Goal: Task Accomplishment & Management: Manage account settings

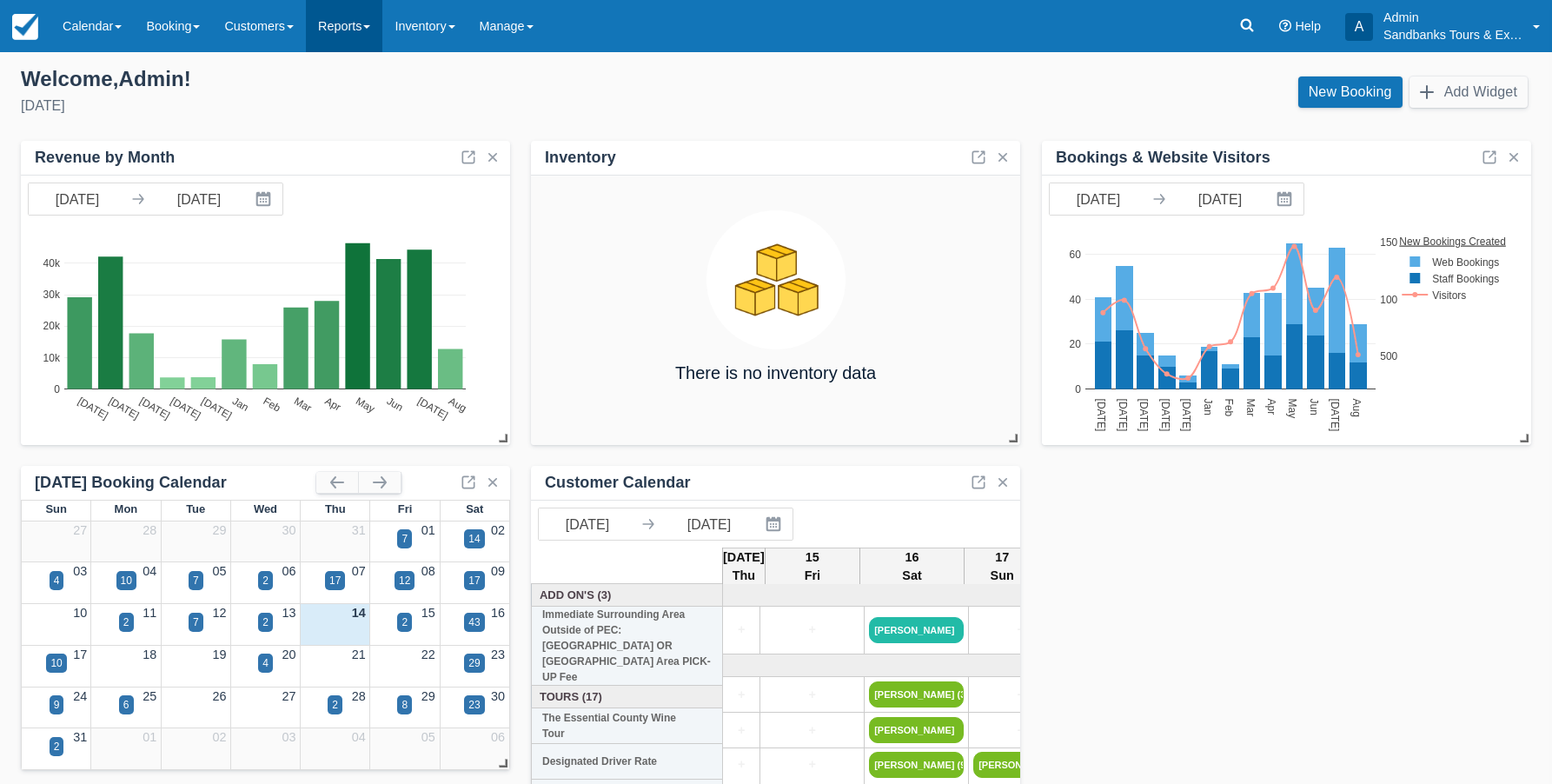
drag, startPoint x: 377, startPoint y: 26, endPoint x: 374, endPoint y: 39, distance: 13.3
click at [370, 26] on span at bounding box center [366, 27] width 7 height 4
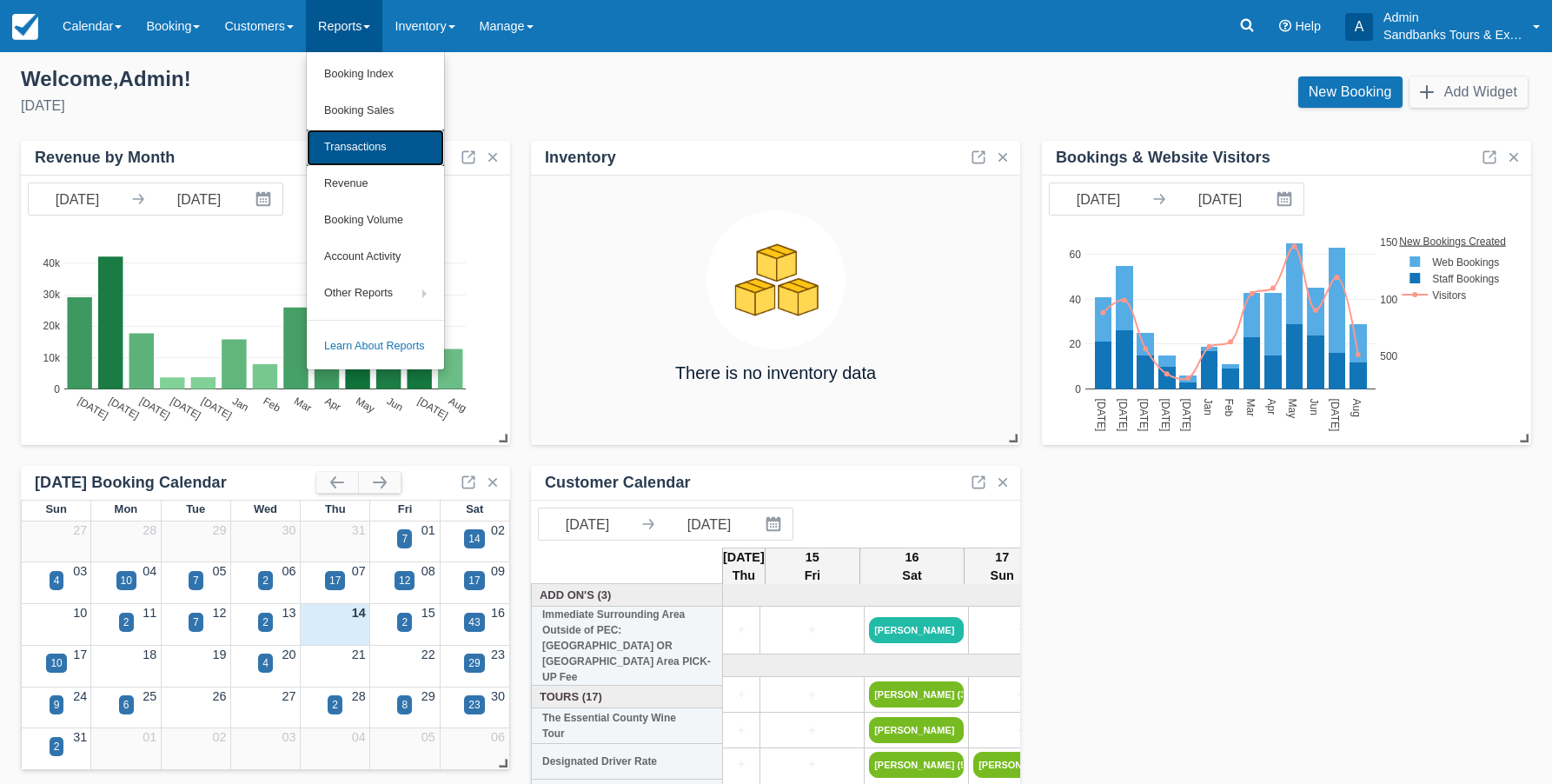
click at [350, 145] on link "Transactions" at bounding box center [375, 148] width 137 height 36
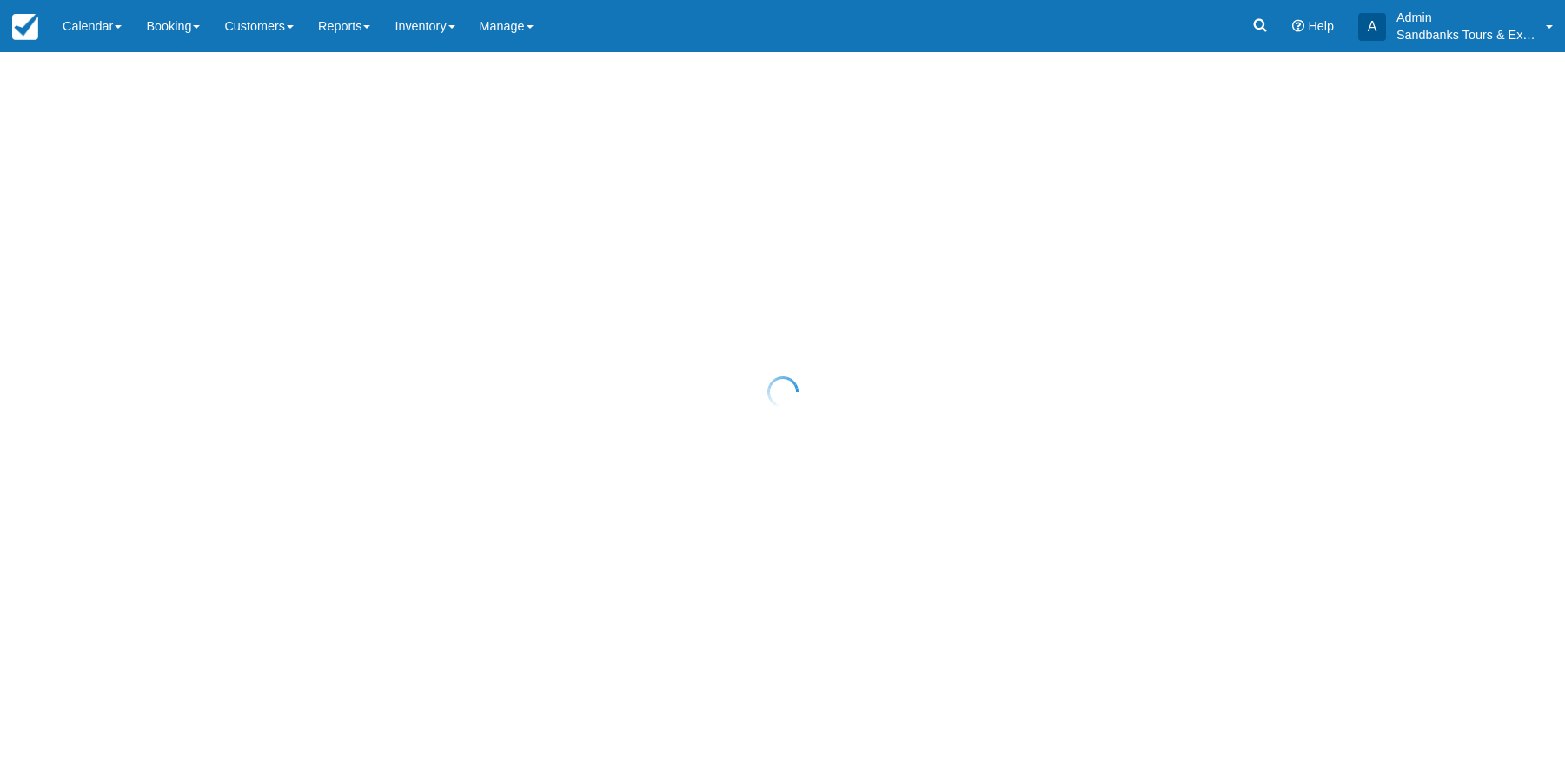
select select "10"
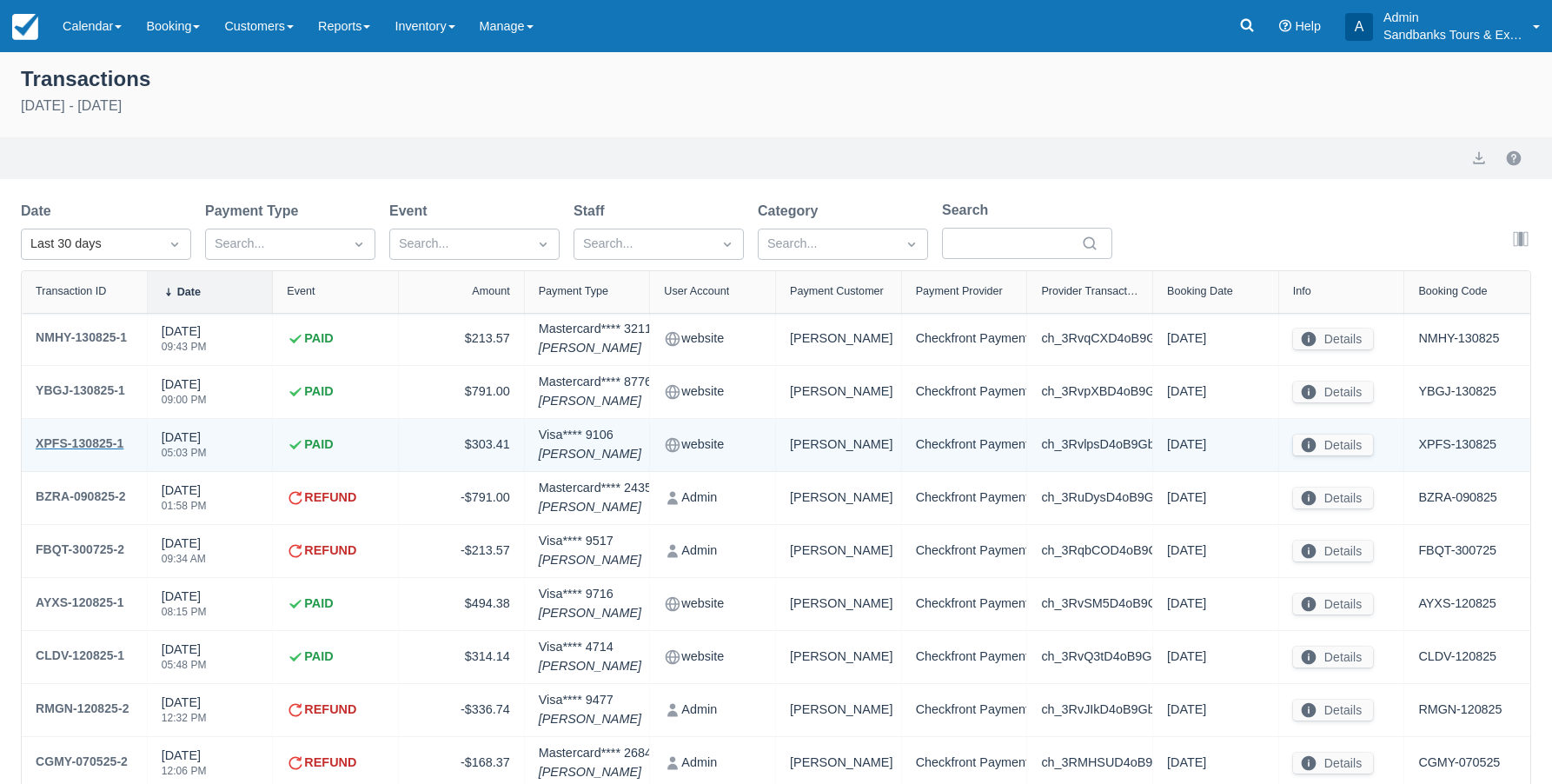
click at [104, 438] on div "XPFS-130825-1" at bounding box center [79, 443] width 88 height 21
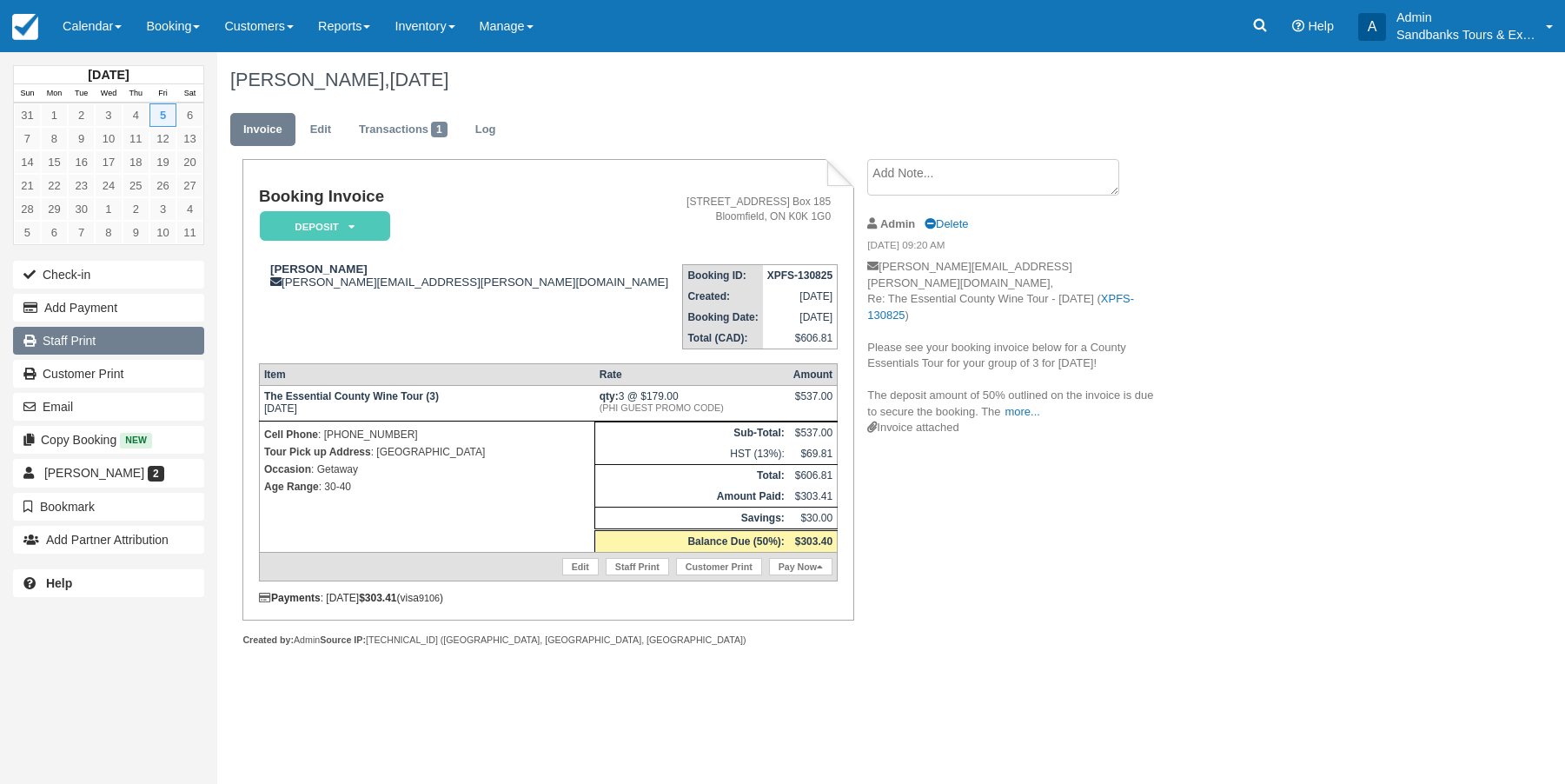
click at [91, 340] on link "Staff Print" at bounding box center [109, 340] width 192 height 28
click at [380, 35] on link "Reports" at bounding box center [344, 26] width 76 height 52
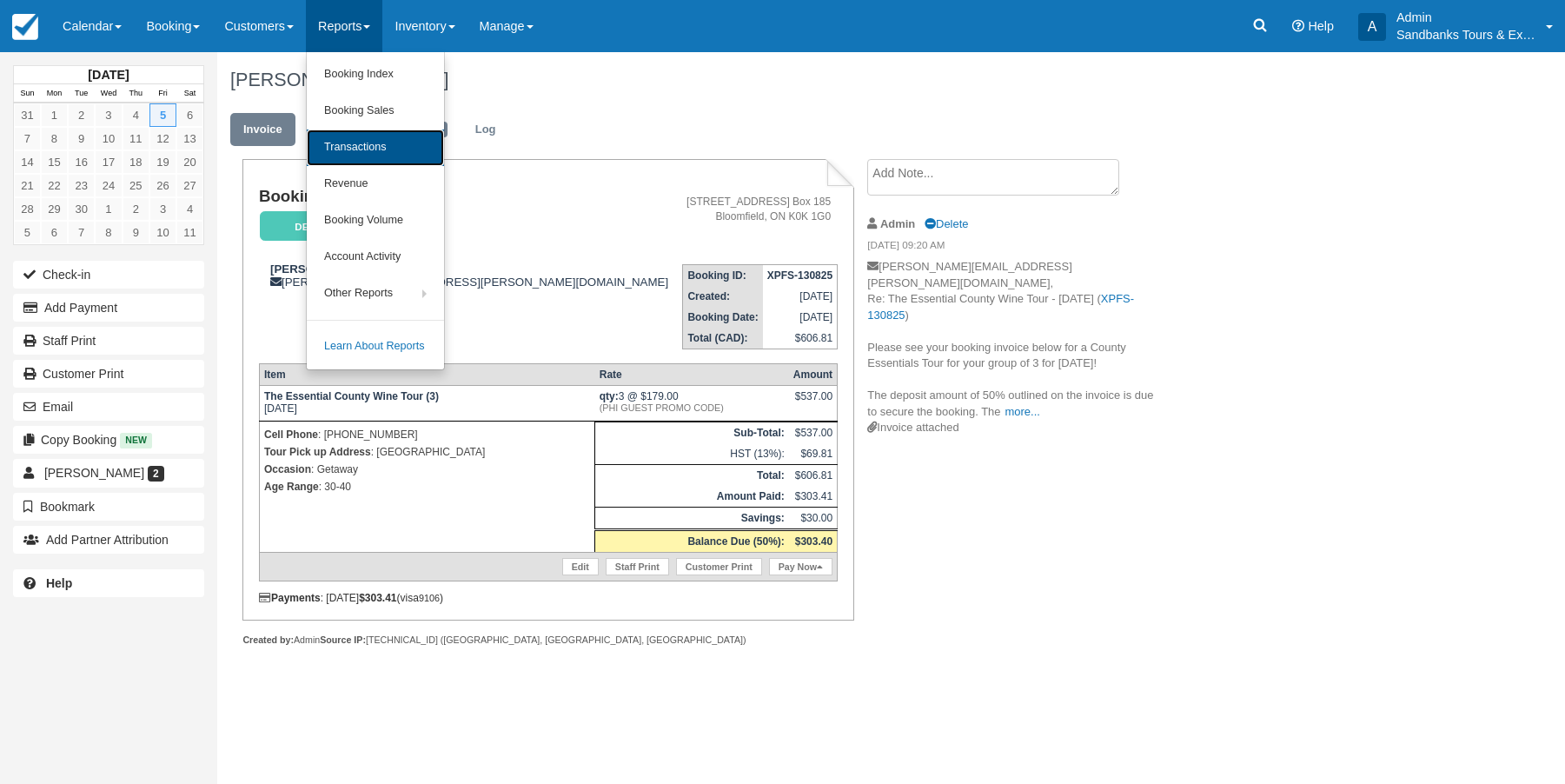
click at [378, 151] on link "Transactions" at bounding box center [376, 148] width 137 height 36
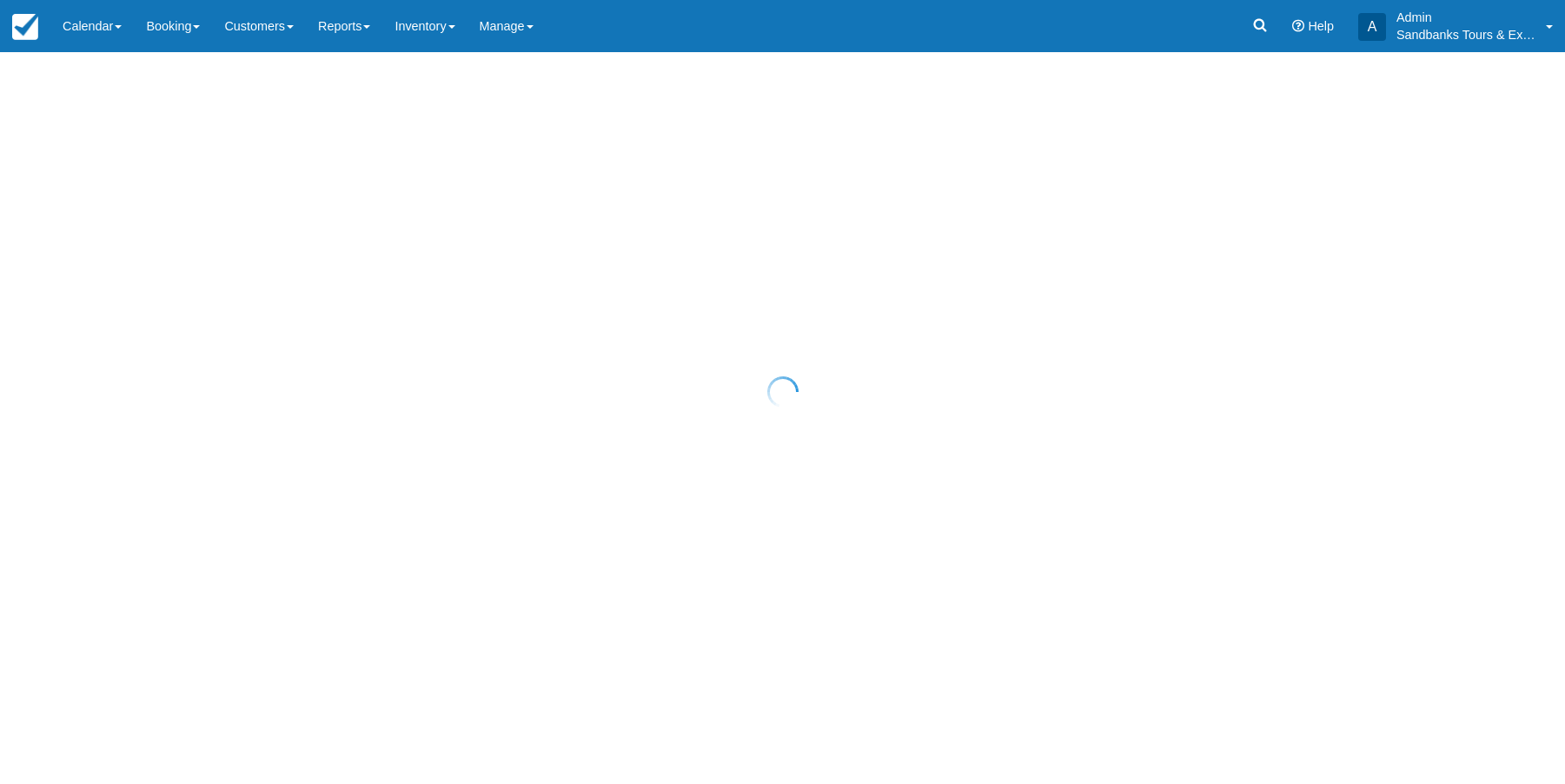
select select "10"
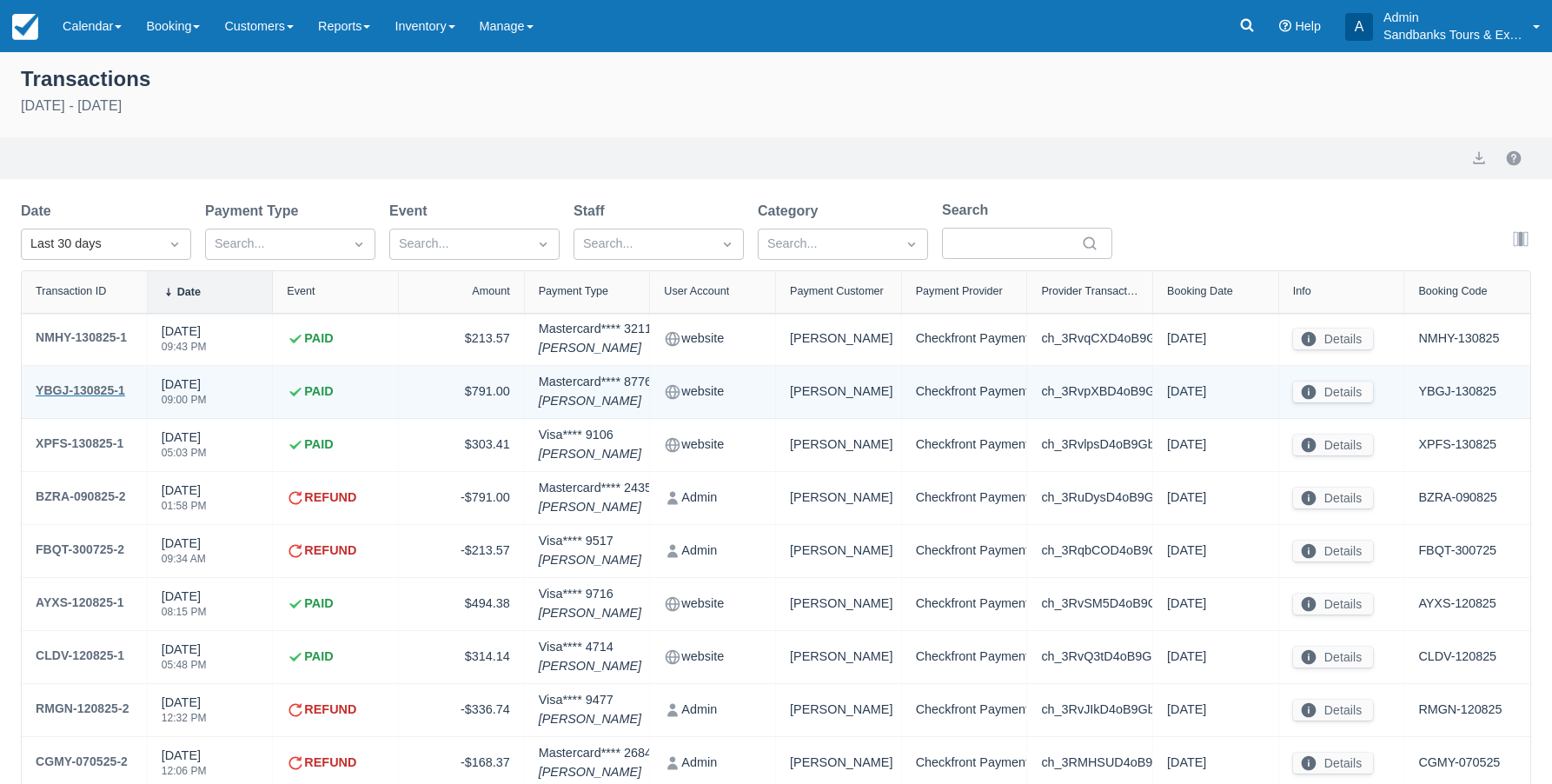
click at [103, 384] on div "YBGJ-130825-1" at bounding box center [80, 391] width 90 height 21
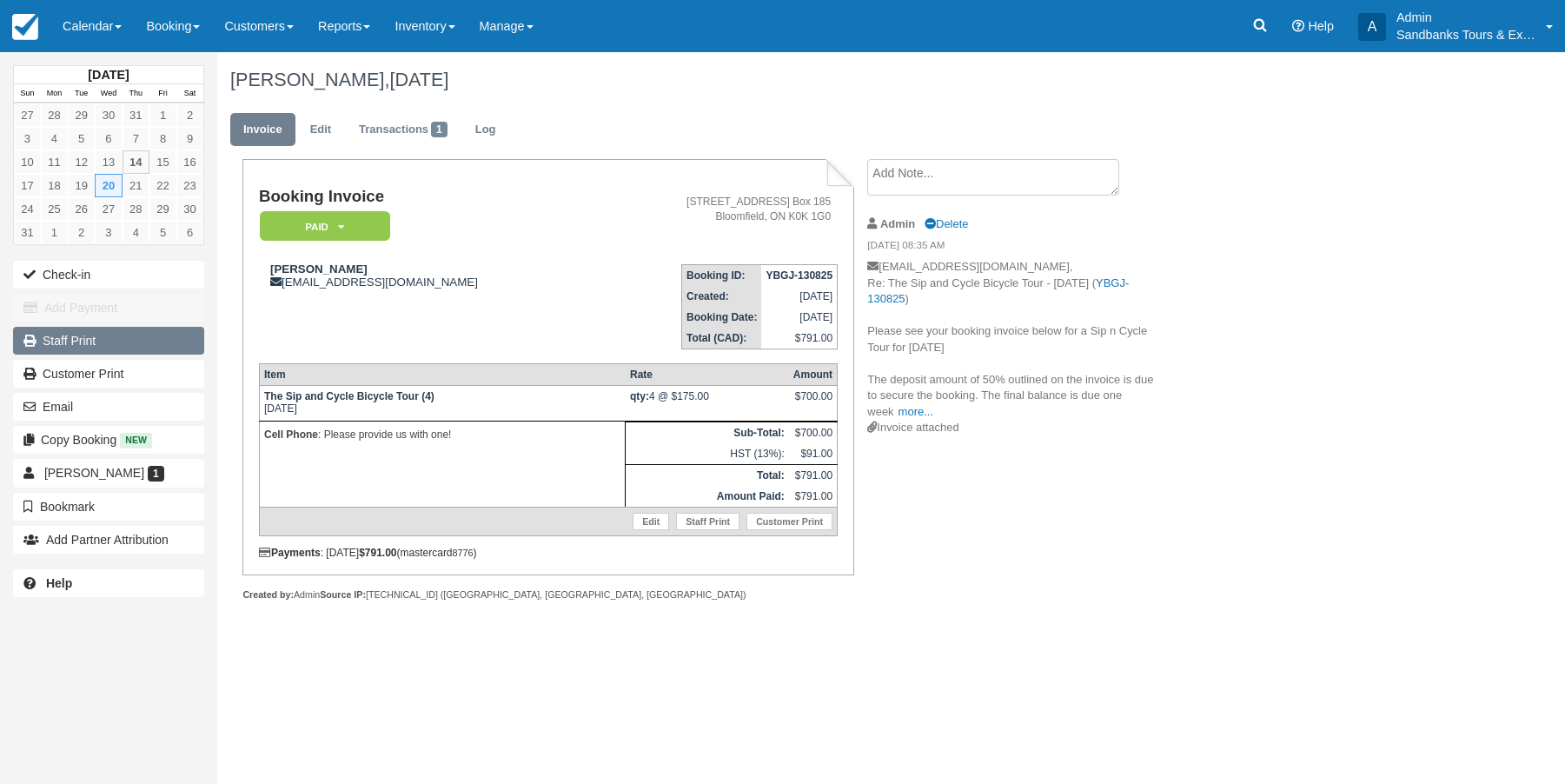
click at [85, 340] on link "Staff Print" at bounding box center [109, 340] width 192 height 28
click at [381, 29] on link "Reports" at bounding box center [344, 26] width 76 height 52
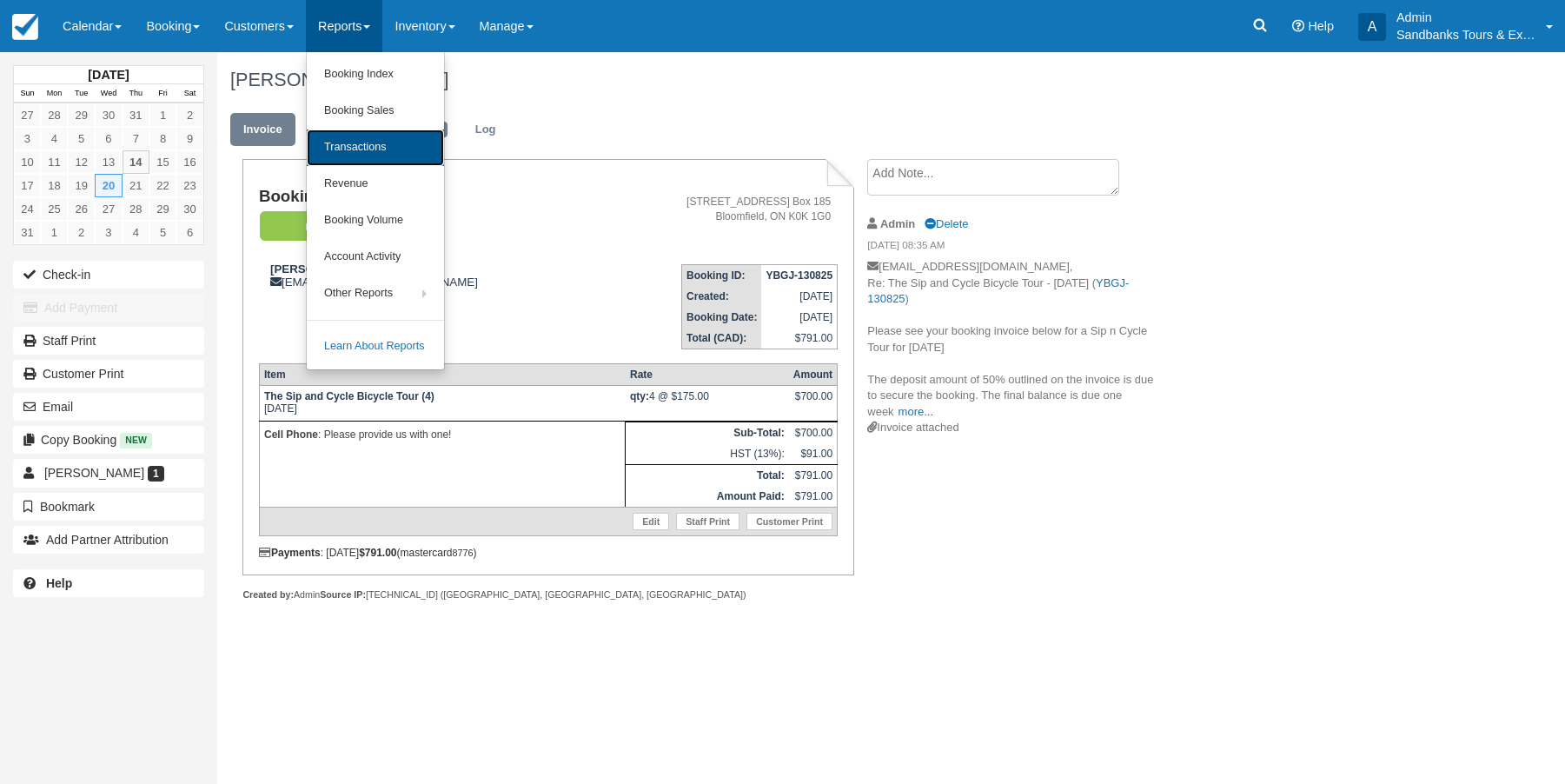
click at [372, 137] on link "Transactions" at bounding box center [376, 148] width 137 height 36
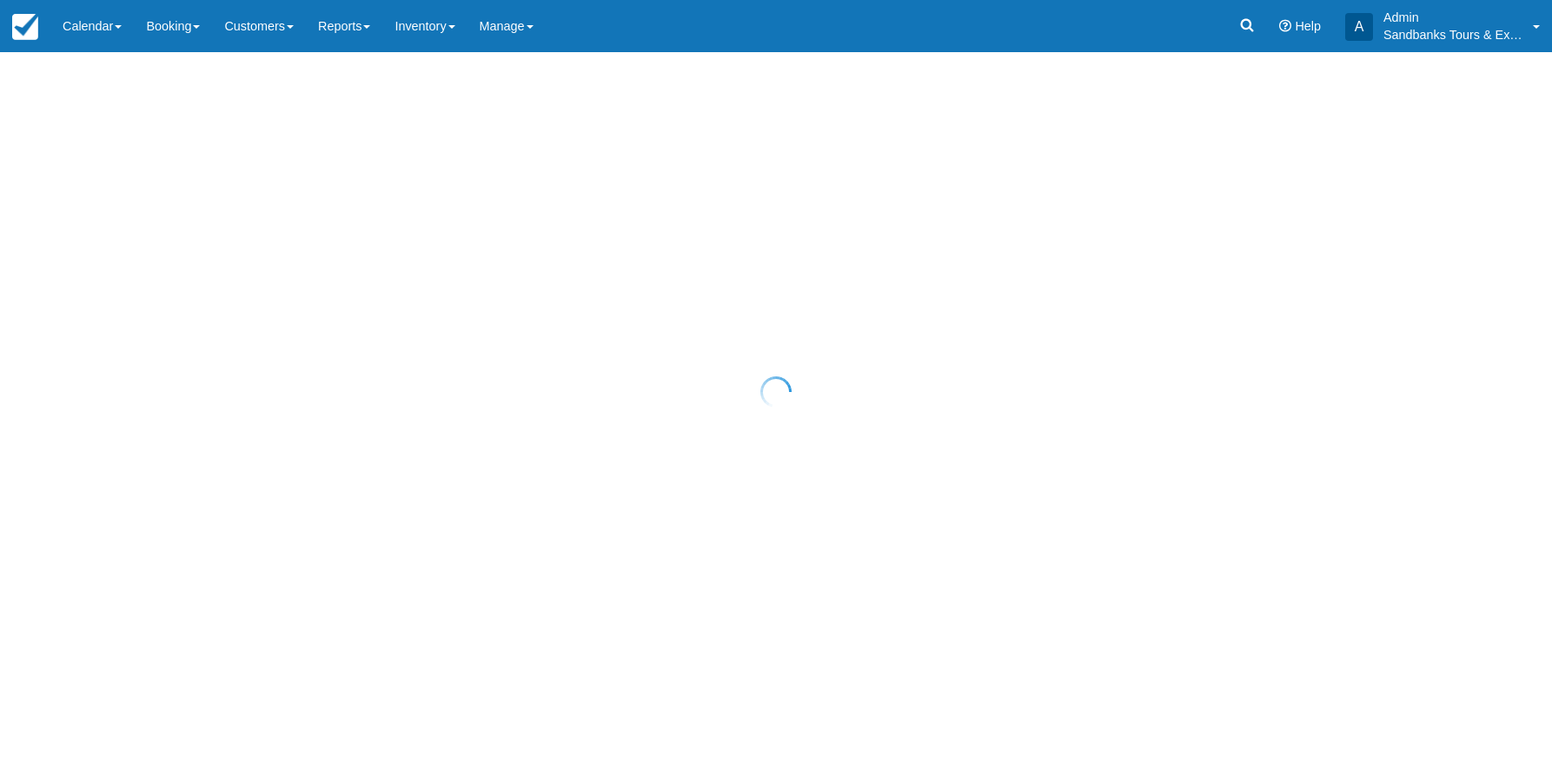
select select "10"
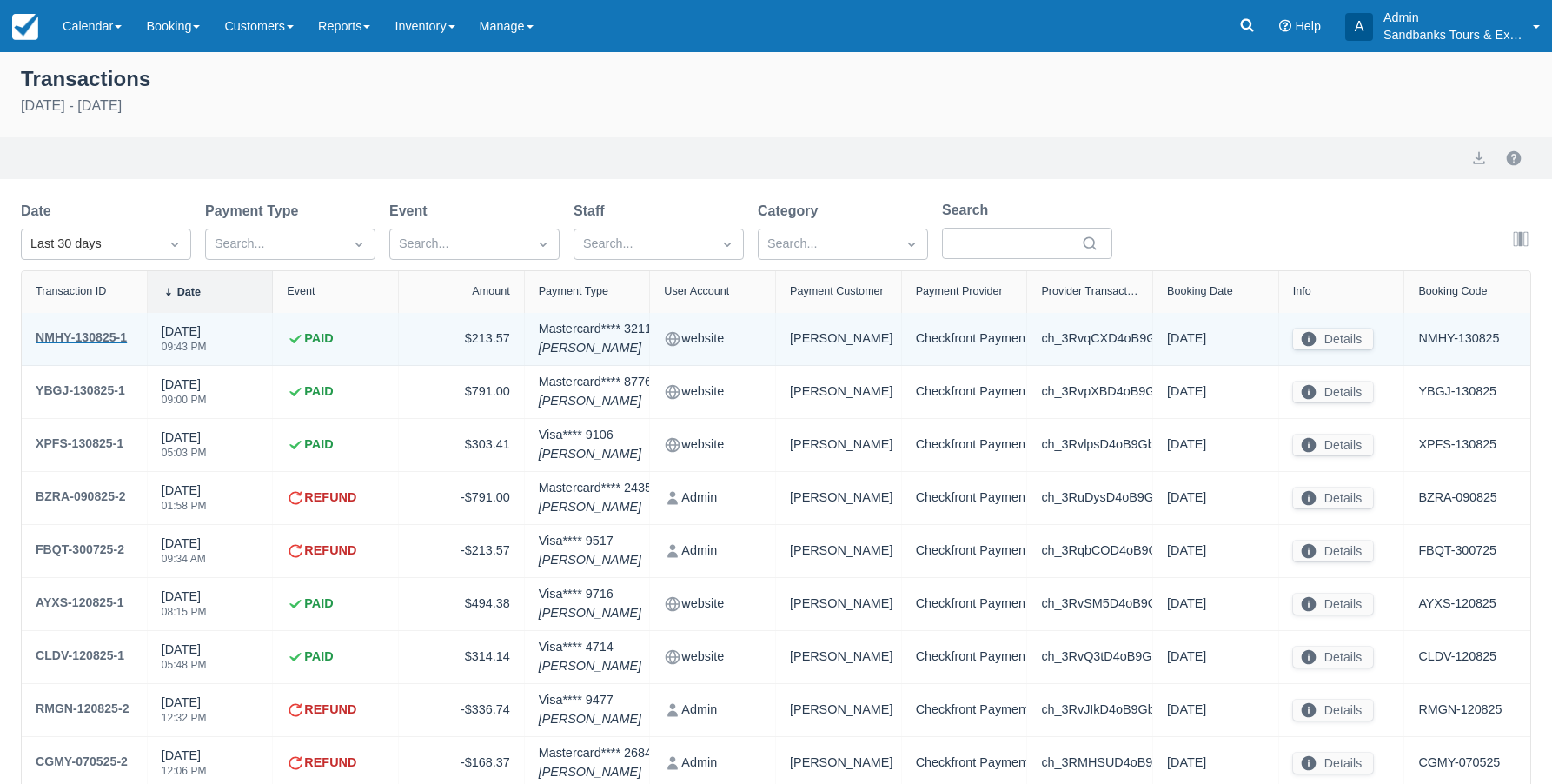
click at [78, 340] on div "NMHY-130825-1" at bounding box center [81, 337] width 91 height 21
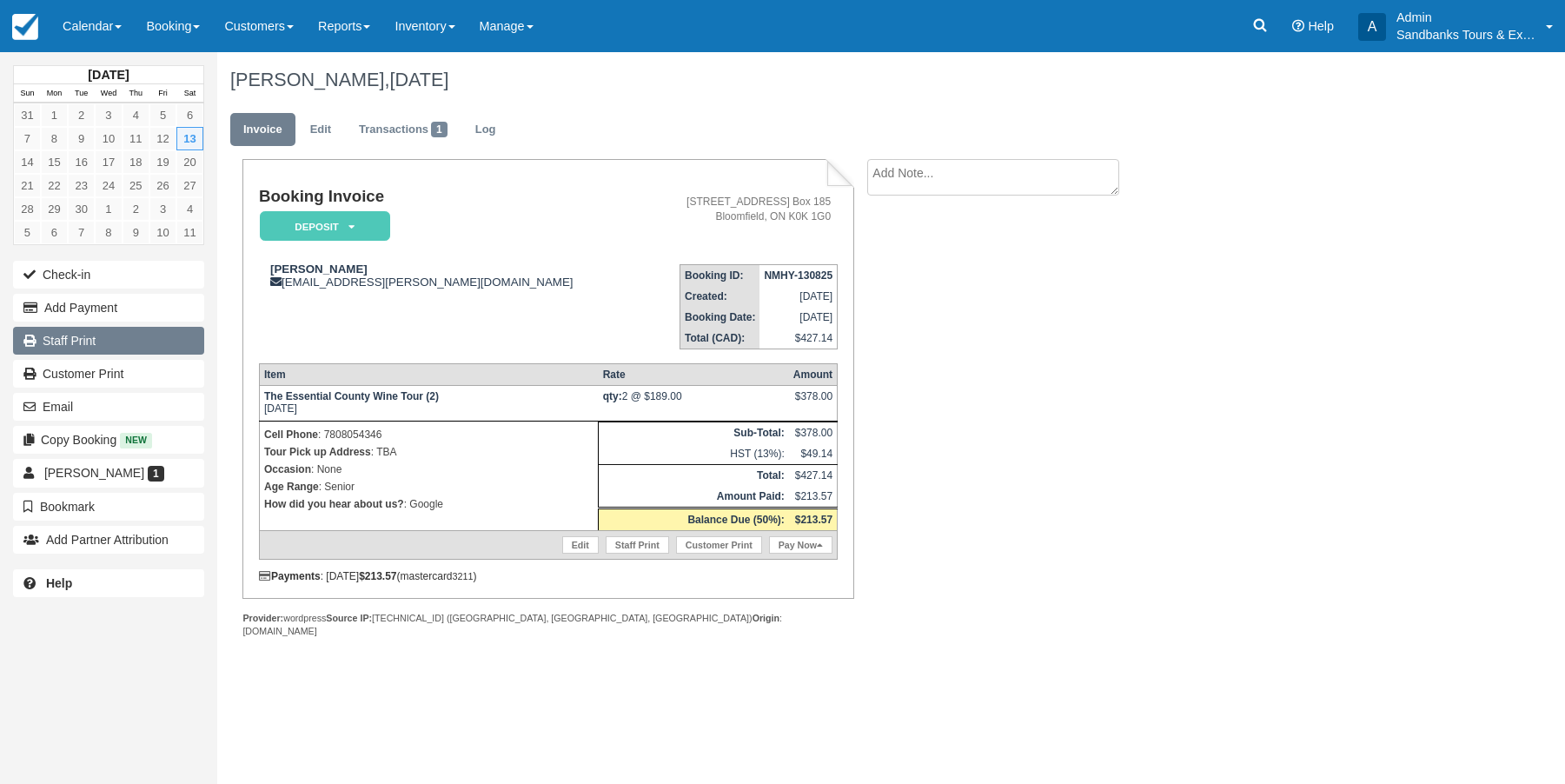
click at [83, 342] on link "Staff Print" at bounding box center [109, 340] width 192 height 28
click at [18, 25] on img at bounding box center [25, 27] width 26 height 26
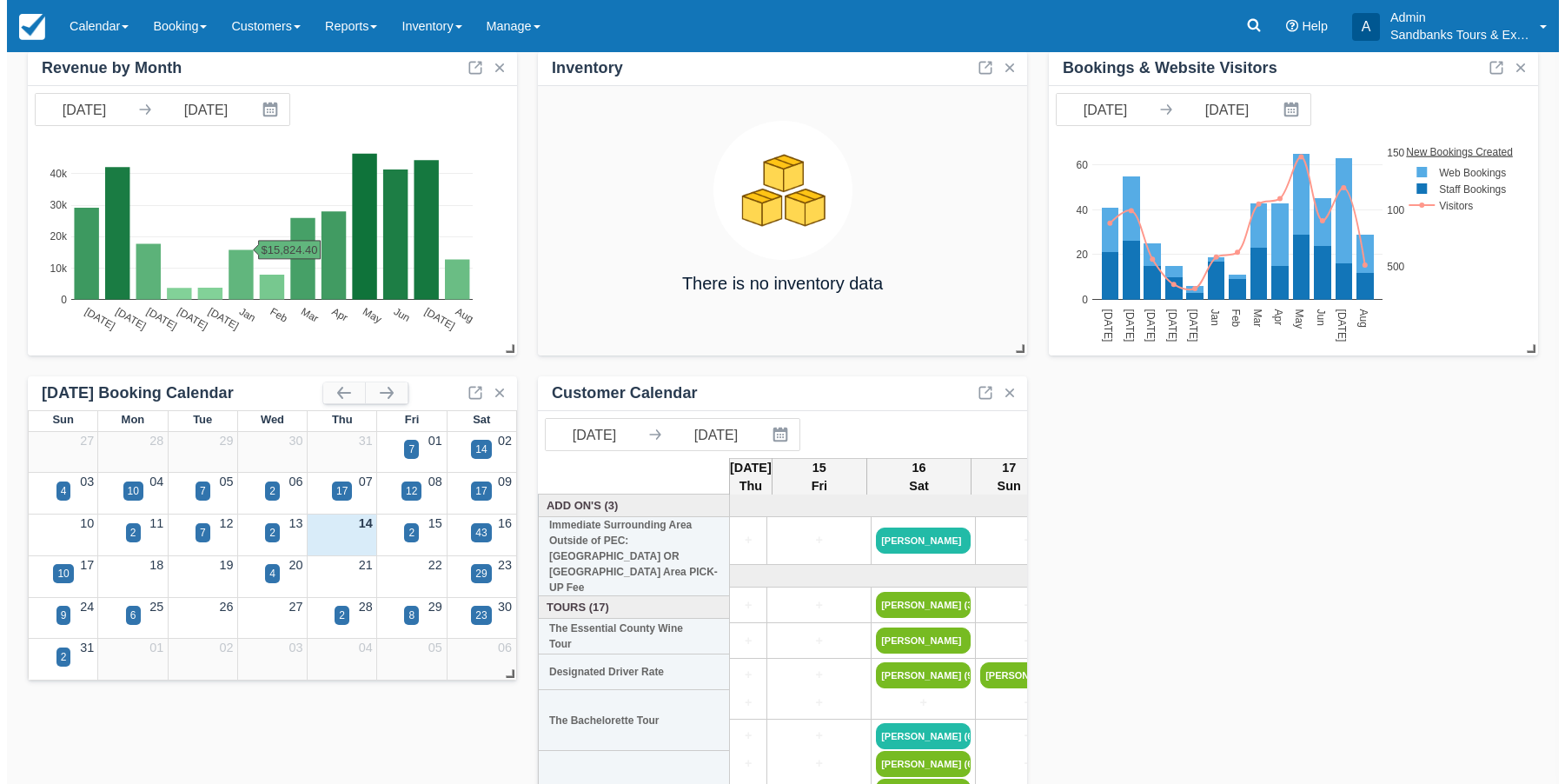
scroll to position [173, 0]
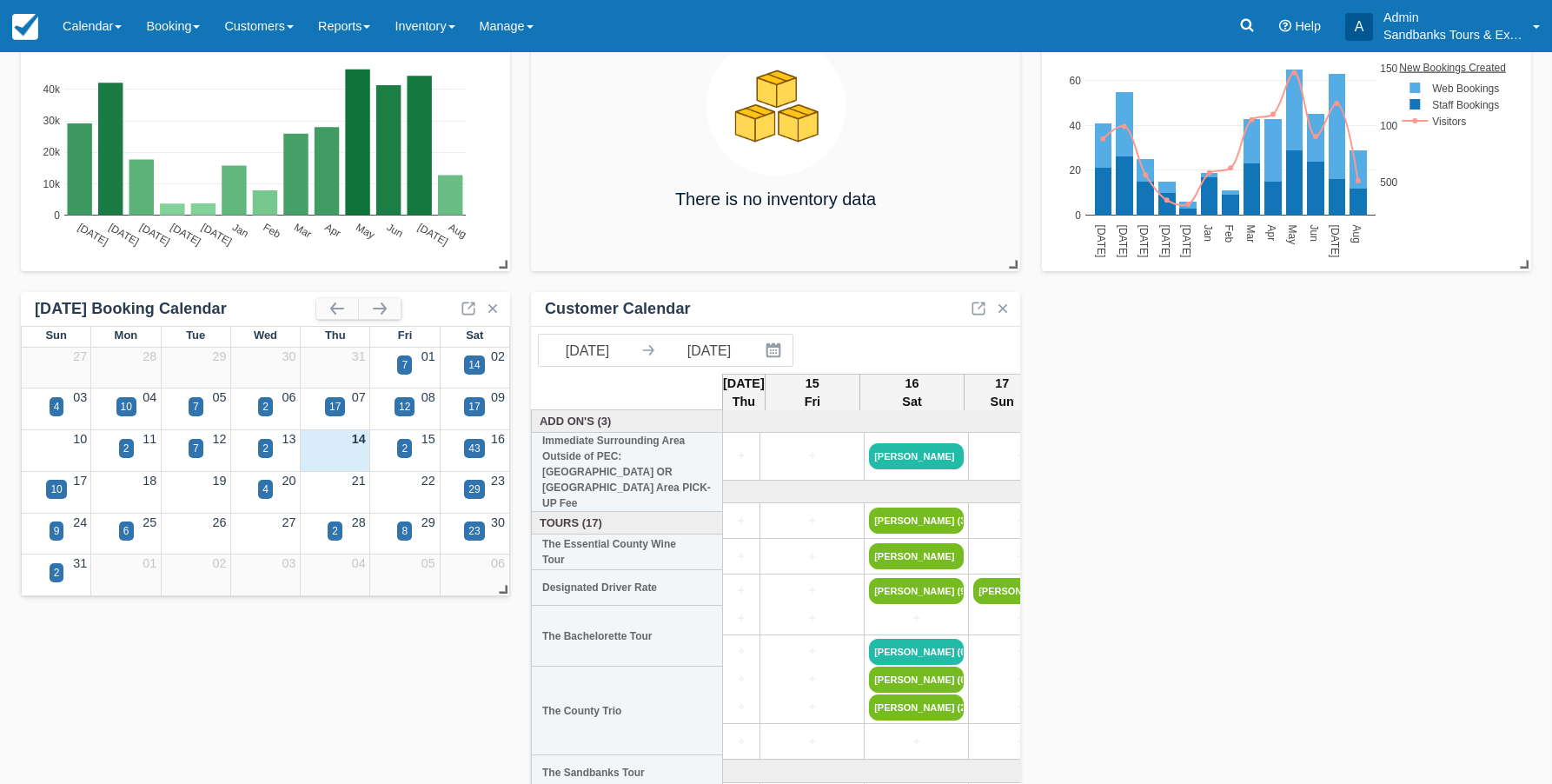
click at [413, 449] on div "2" at bounding box center [404, 458] width 70 height 20
click at [406, 448] on div "2" at bounding box center [404, 448] width 6 height 15
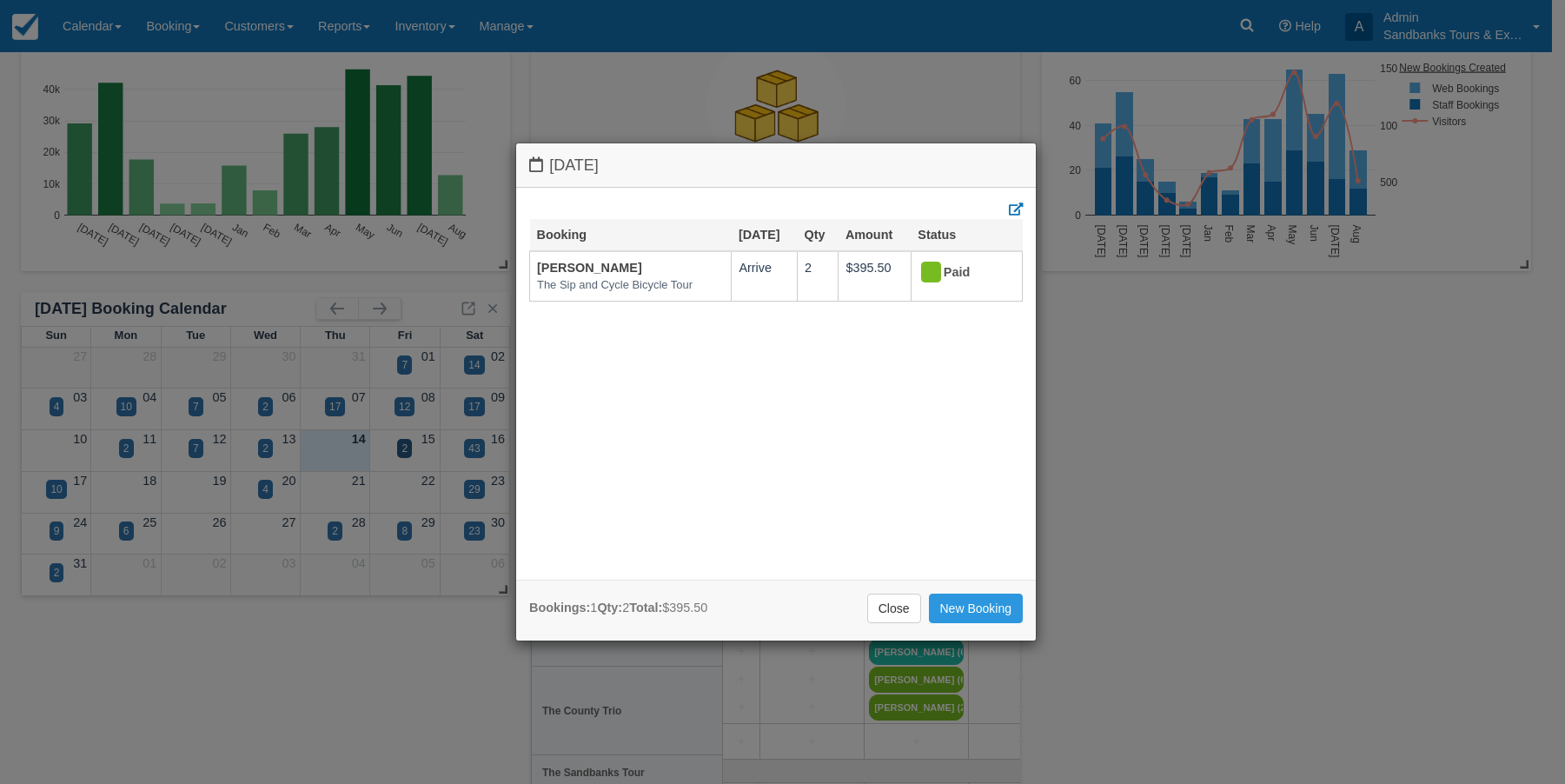
click at [346, 447] on div "[DATE] Booking [DATE] Qty Amount Status [PERSON_NAME] The Sip and Cycle Bicycle…" at bounding box center [782, 392] width 1565 height 784
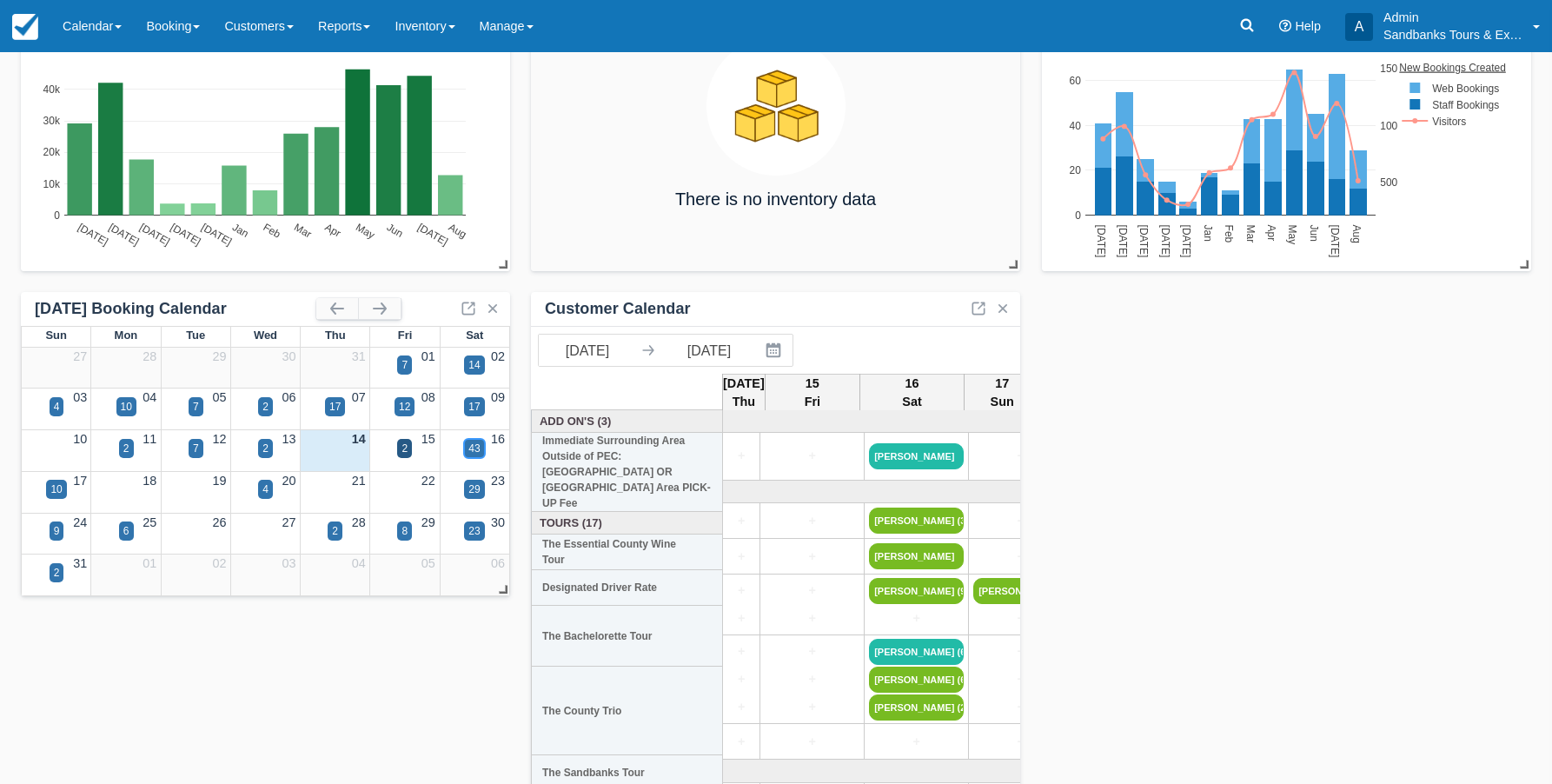
click at [476, 447] on div "43" at bounding box center [474, 448] width 11 height 15
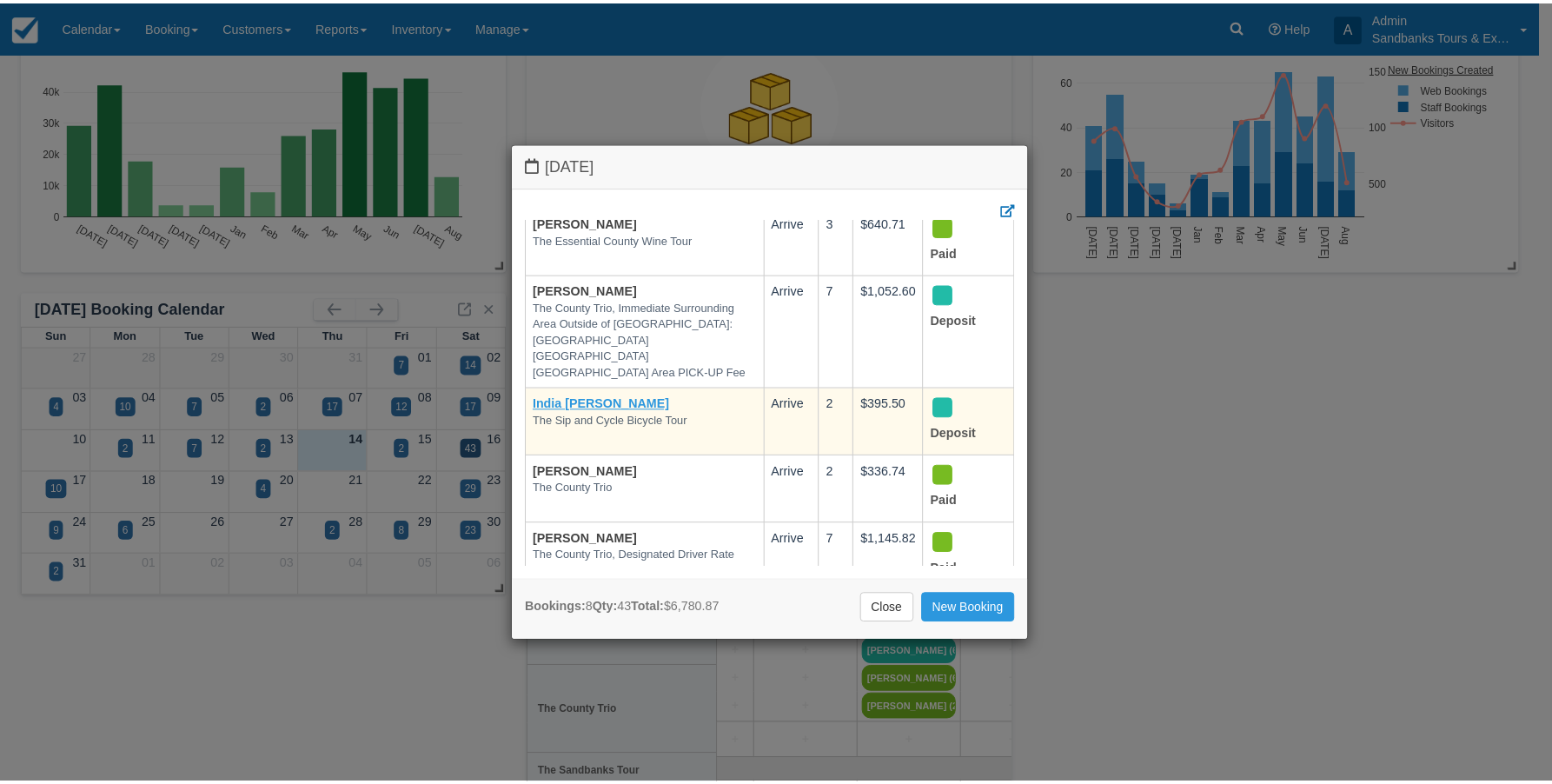
scroll to position [207, 0]
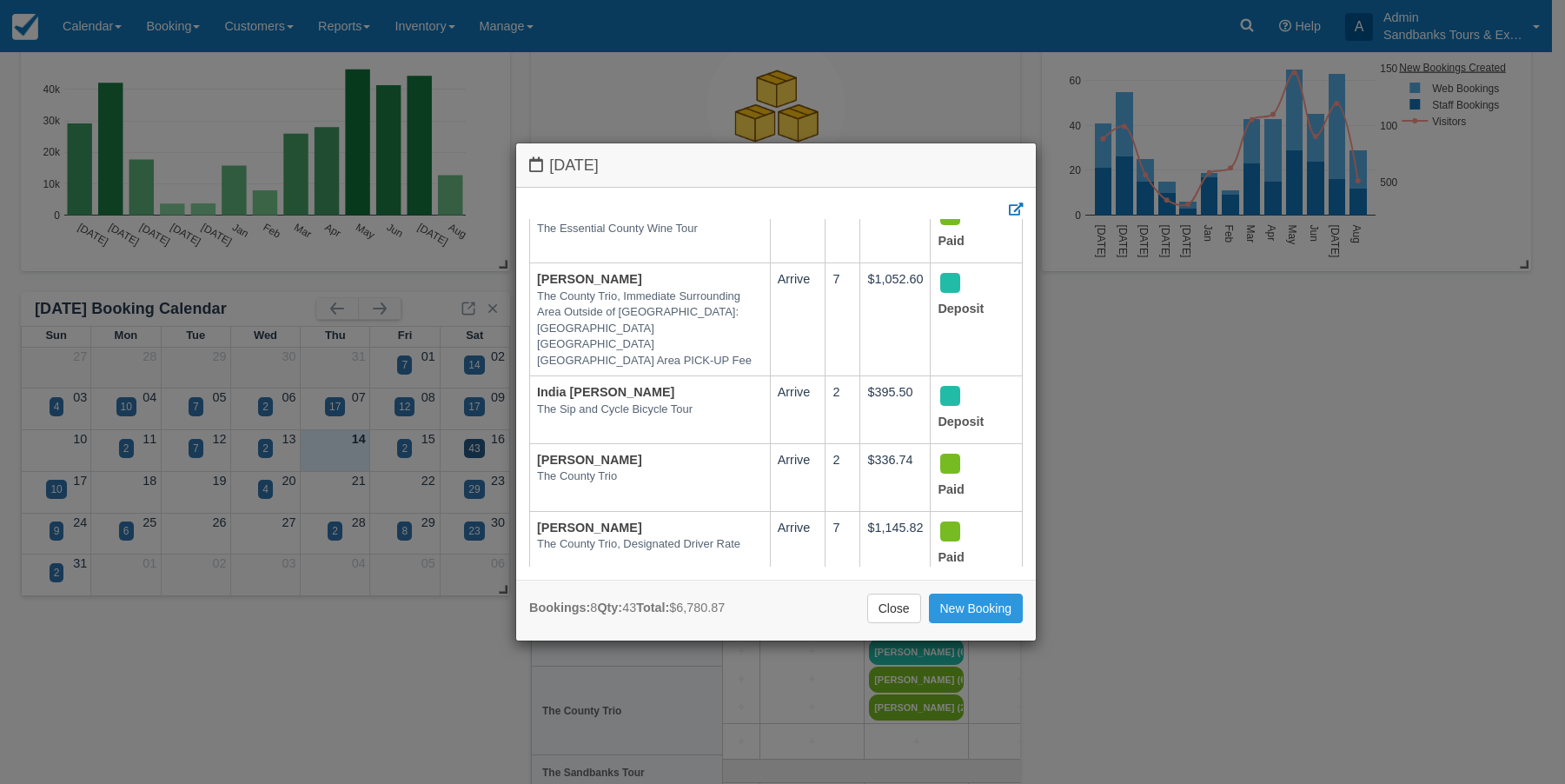
click at [488, 93] on div "[DATE] Booking [DATE] Qty Amount Status [PERSON_NAME] The Bachelorette Tour, To…" at bounding box center [782, 392] width 1565 height 784
